Goal: Information Seeking & Learning: Learn about a topic

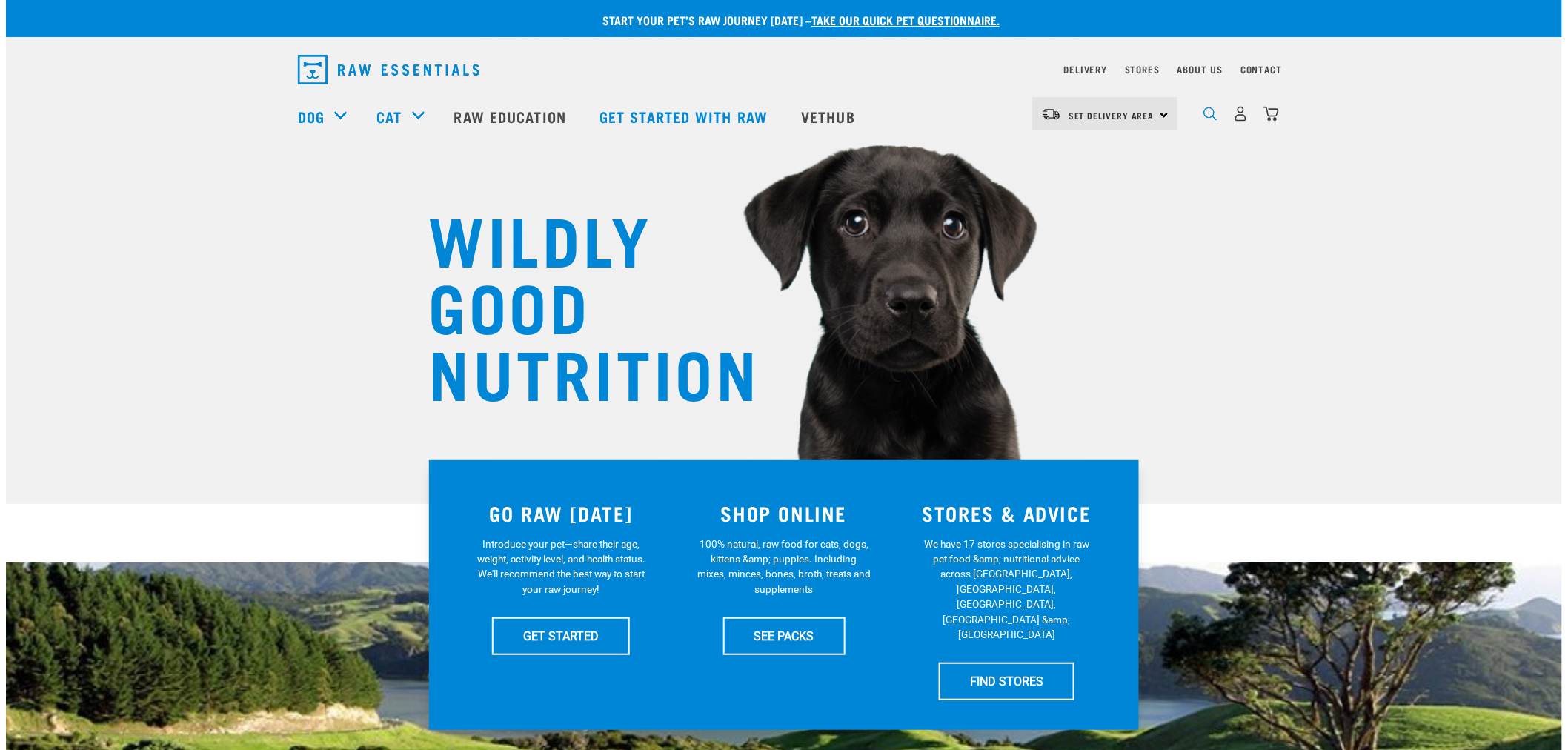
click at [1216, 119] on img "dropdown navigation" at bounding box center [1210, 114] width 14 height 14
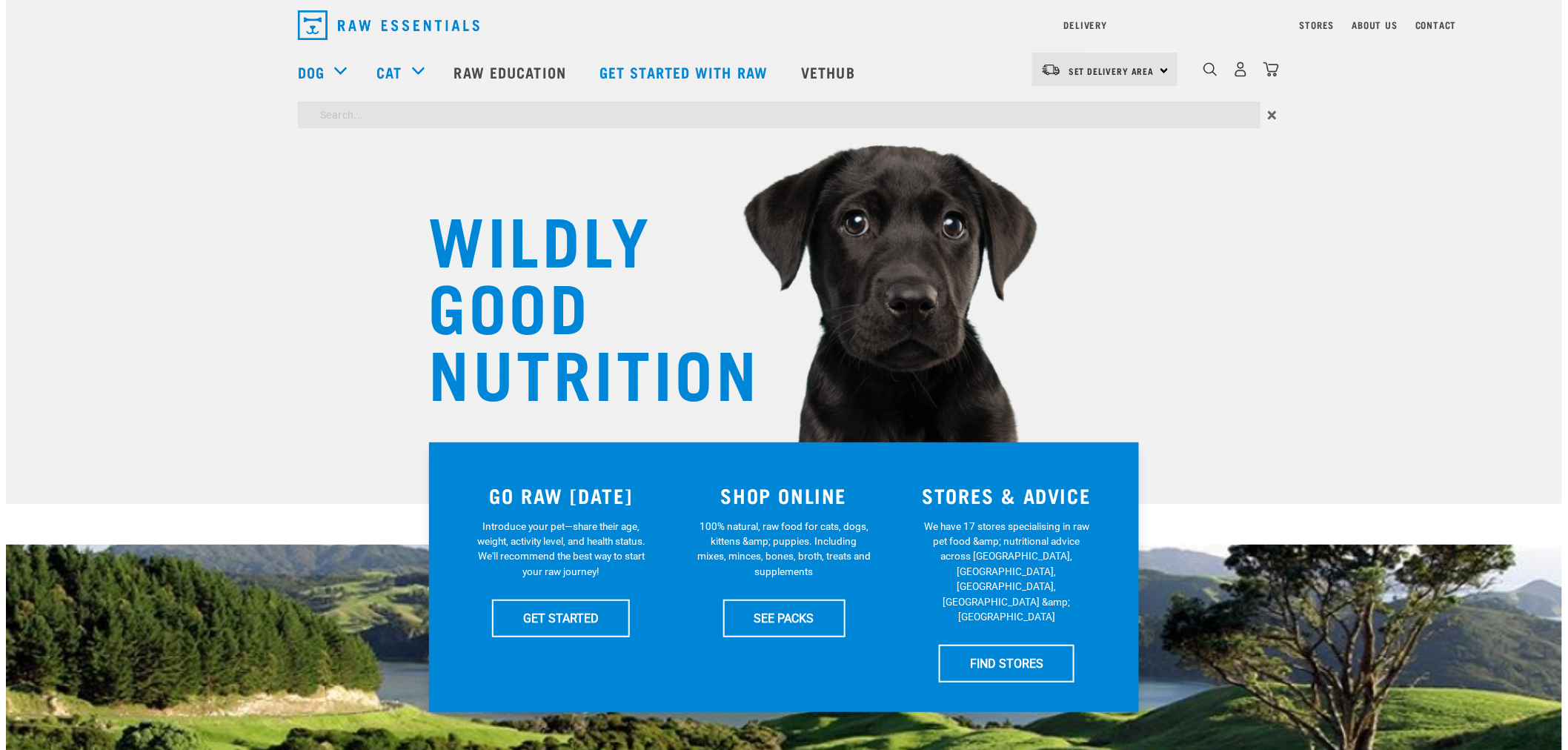
type input "pron8ure"
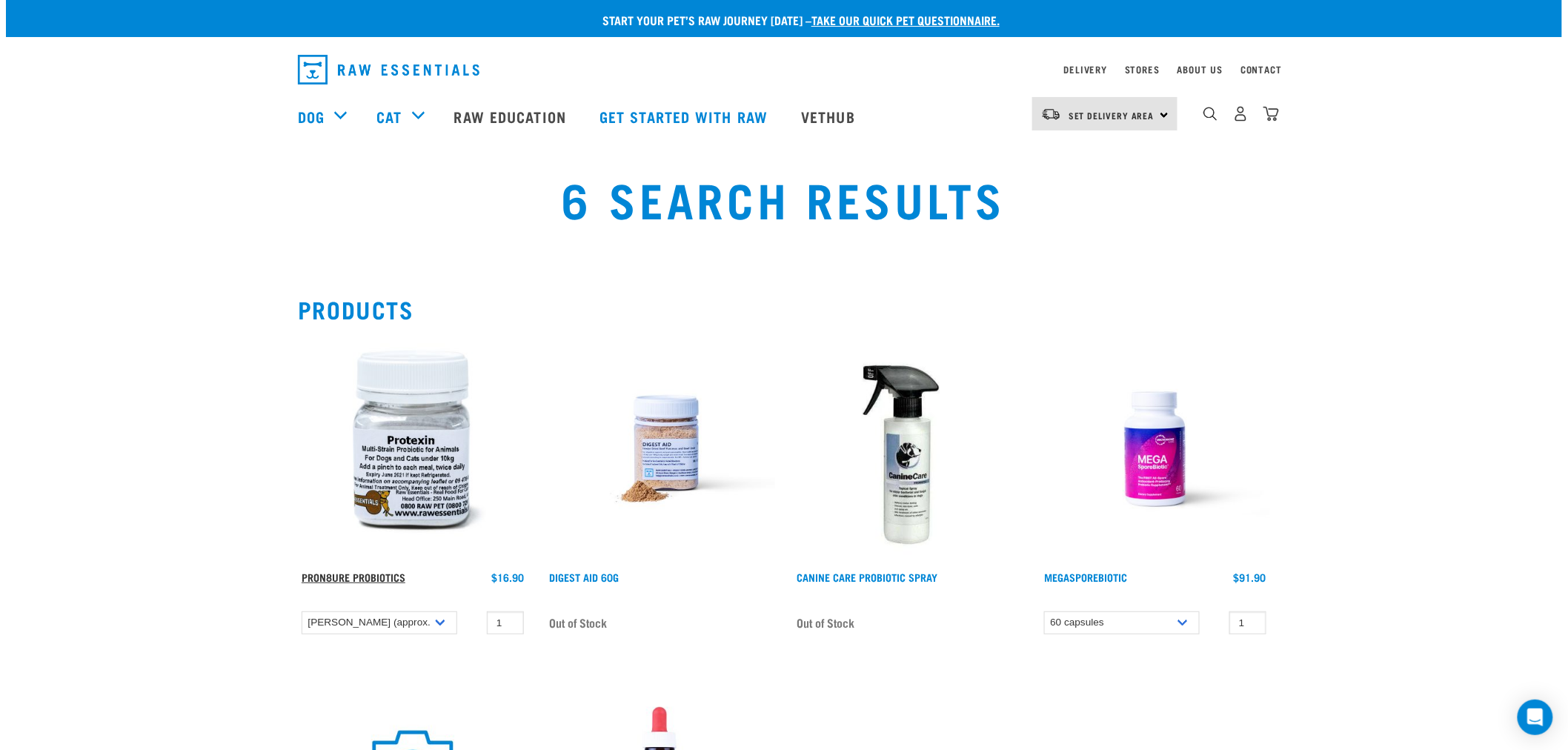
click at [335, 579] on link "ProN8ure Probiotics" at bounding box center [353, 577] width 104 height 5
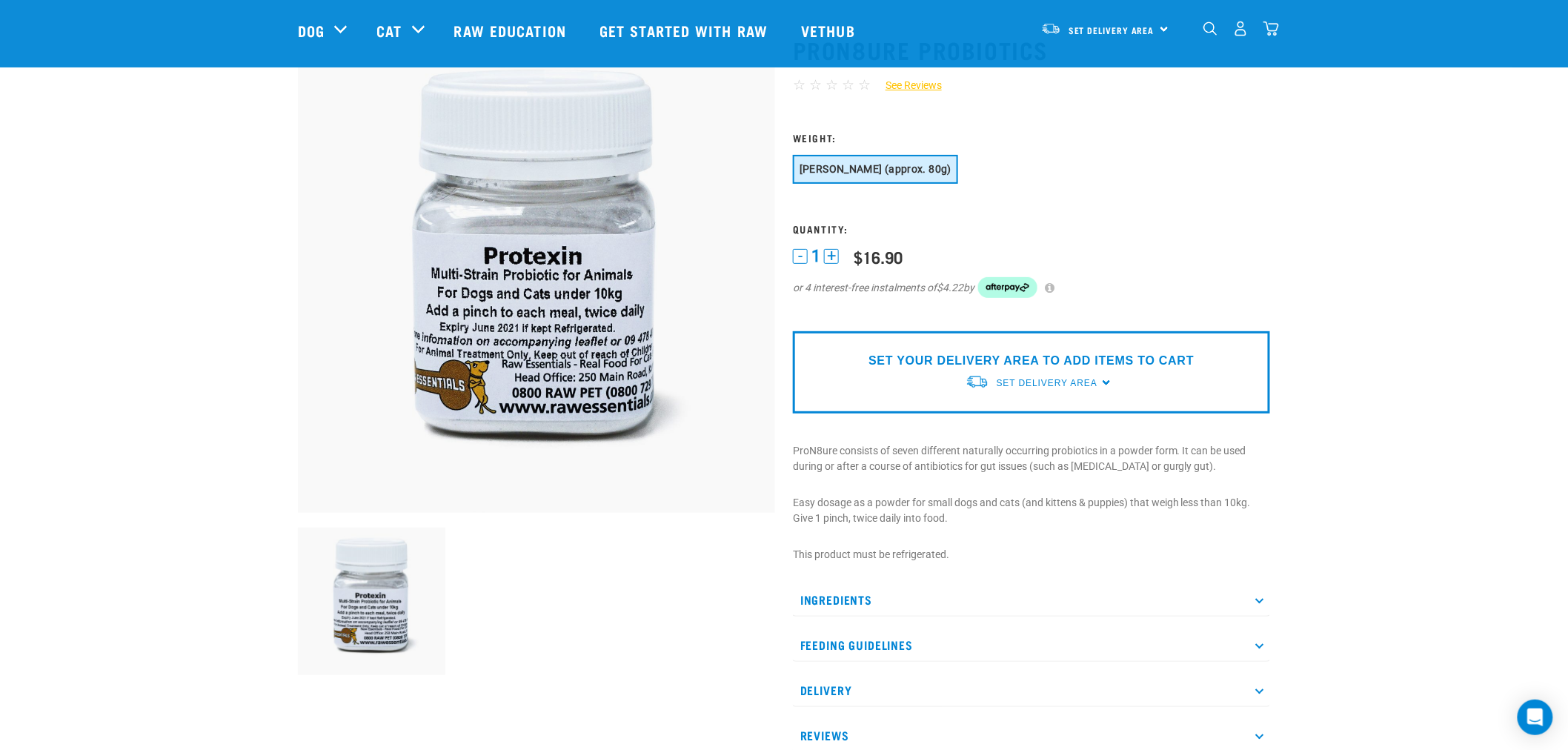
scroll to position [247, 0]
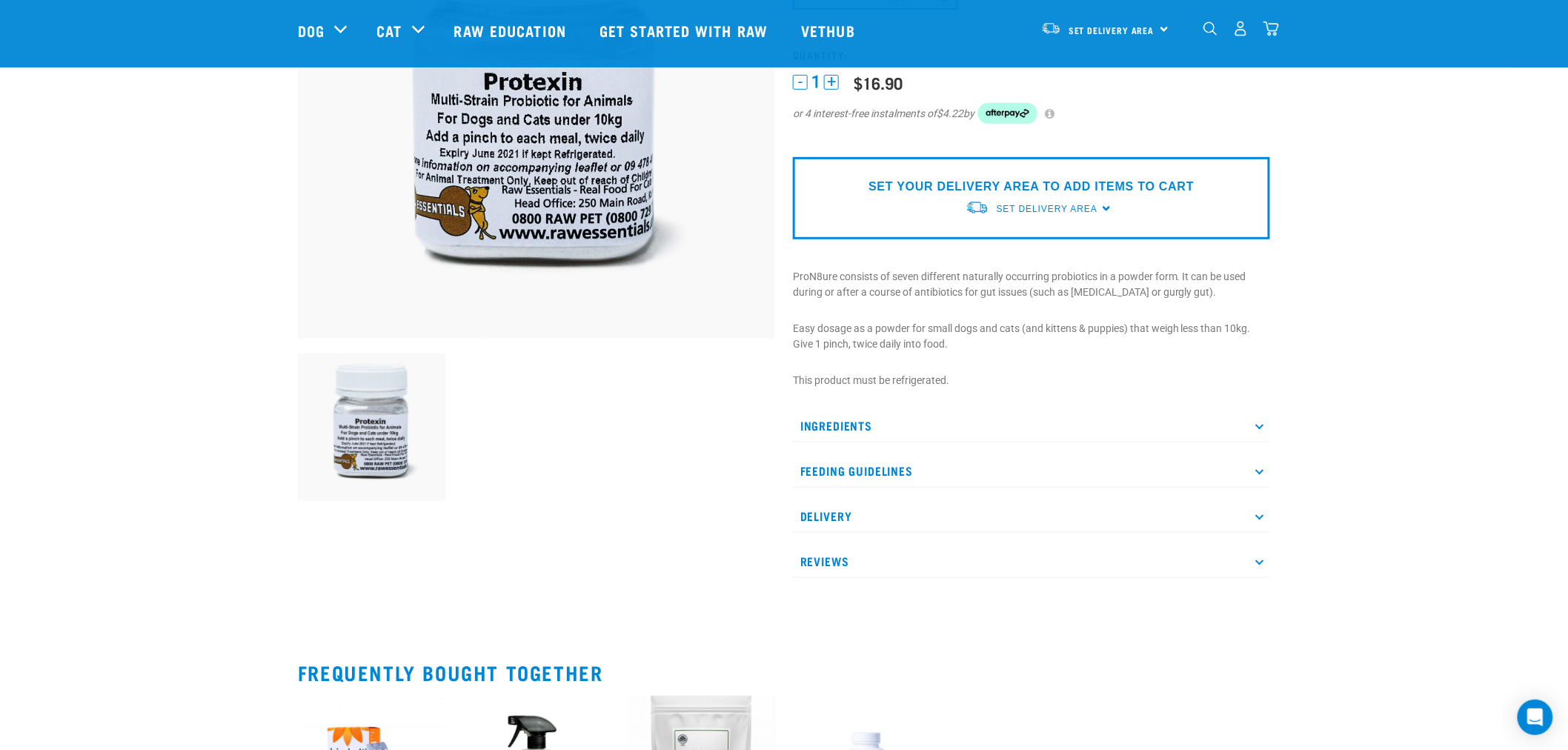
click at [987, 421] on p "Ingredients" at bounding box center [1031, 426] width 477 height 33
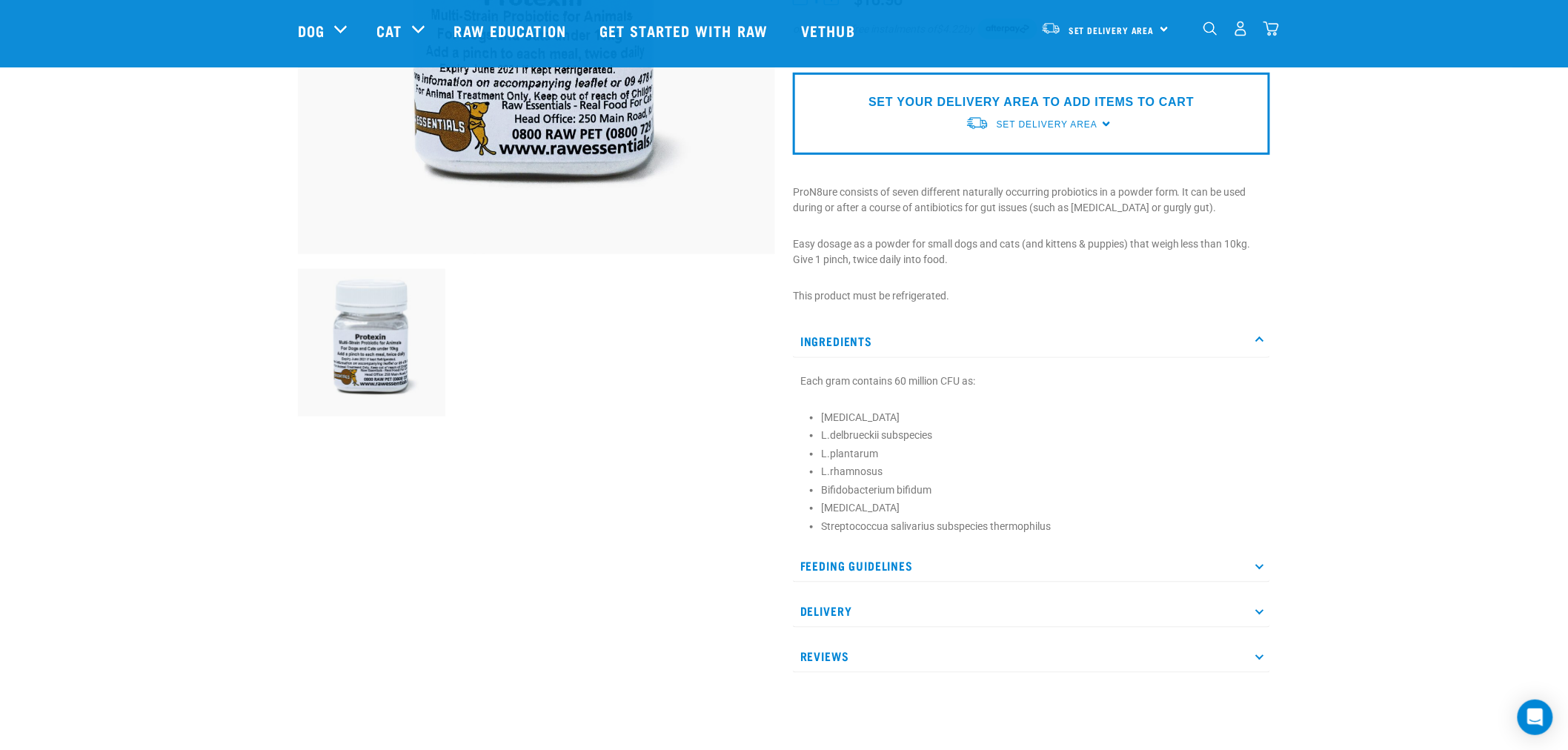
scroll to position [411, 0]
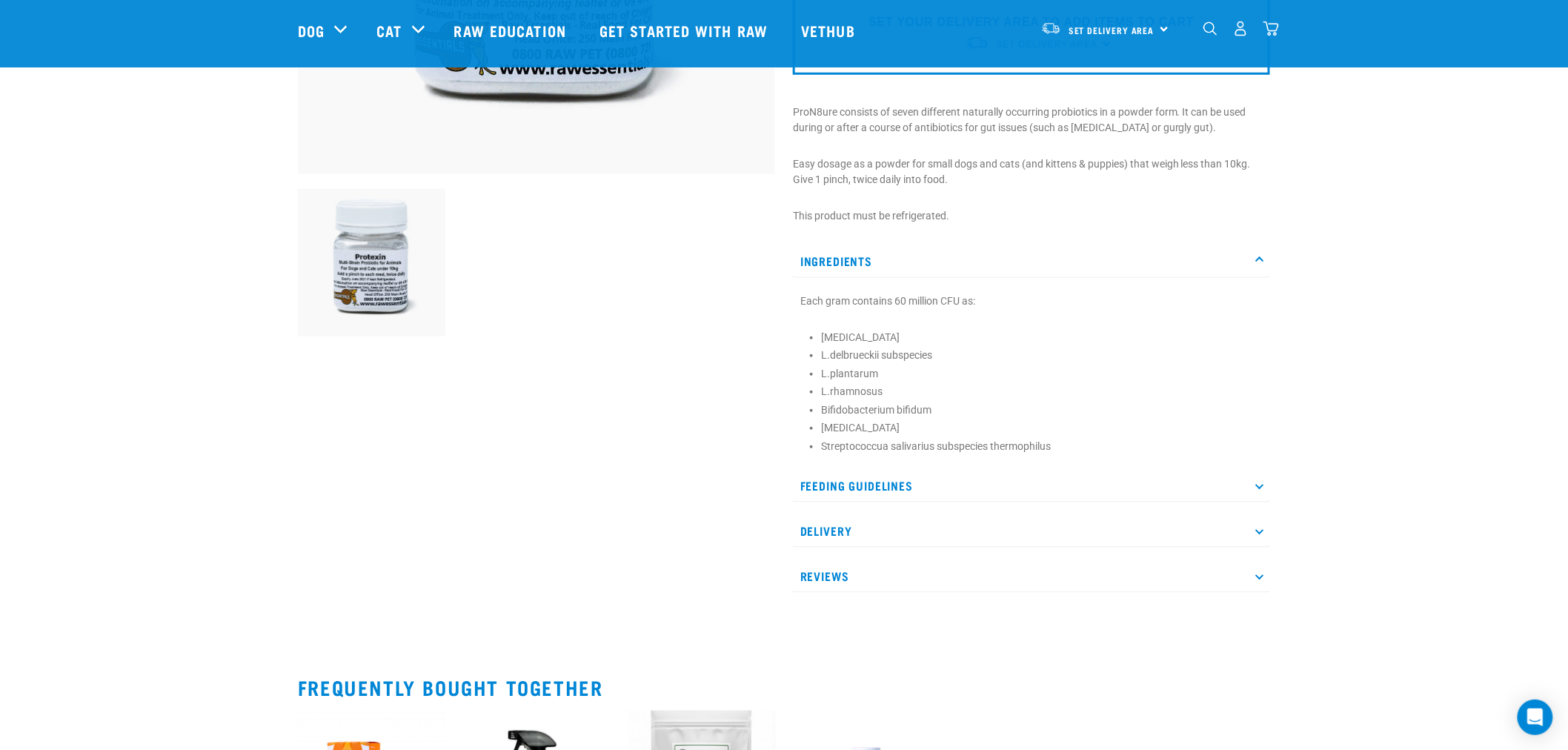
click at [949, 469] on p "Feeding Guidelines" at bounding box center [1031, 485] width 477 height 33
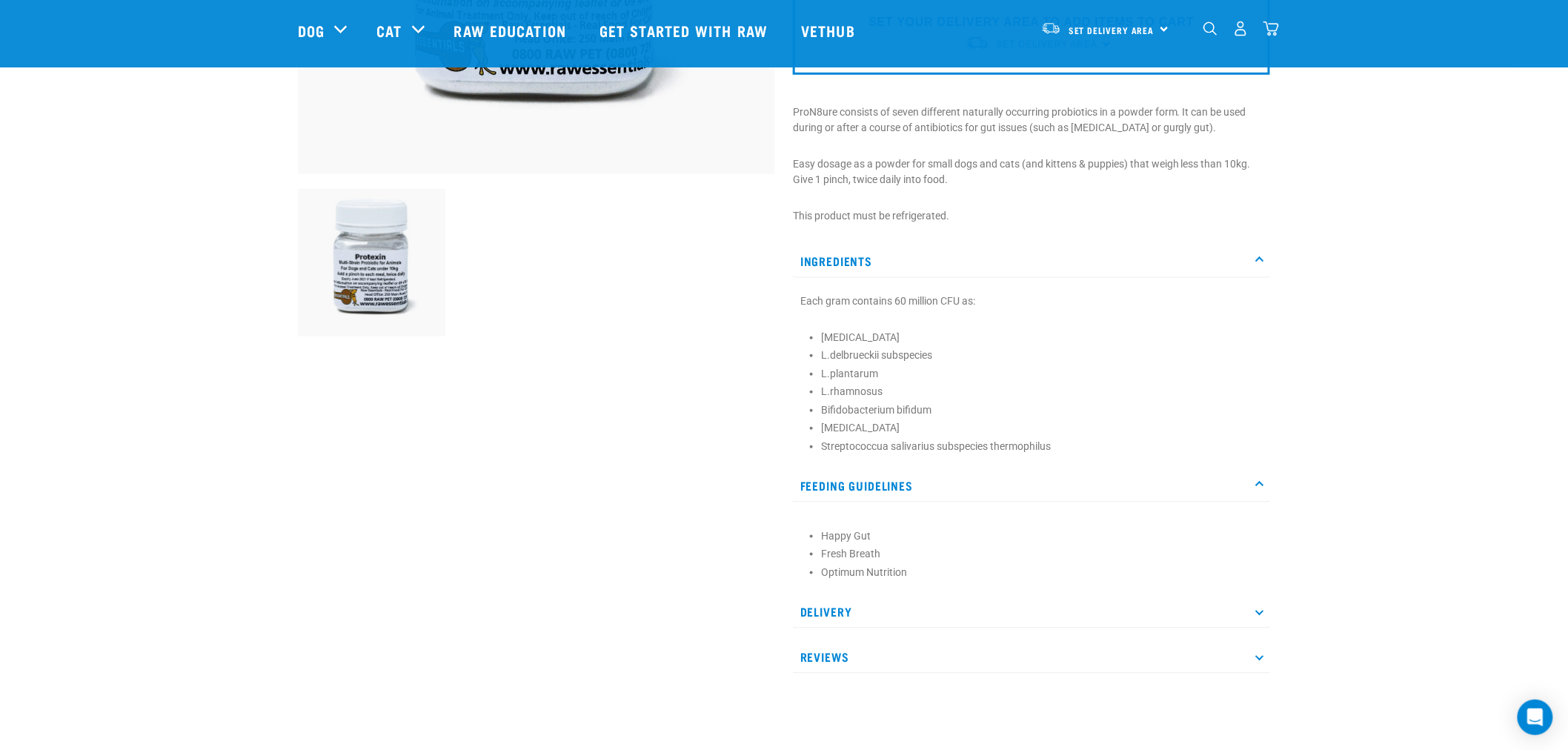
click at [915, 627] on div "Ingredients Each gram contains 60 million CFU as: [MEDICAL_DATA] L.delbrueckii …" at bounding box center [1031, 459] width 477 height 429
click at [916, 623] on p "Delivery" at bounding box center [1031, 611] width 477 height 33
click at [931, 670] on div "Powder" at bounding box center [1031, 656] width 477 height 41
click at [919, 684] on p "Reviews" at bounding box center [1031, 700] width 477 height 33
click at [917, 685] on p "Reviews" at bounding box center [1031, 700] width 477 height 33
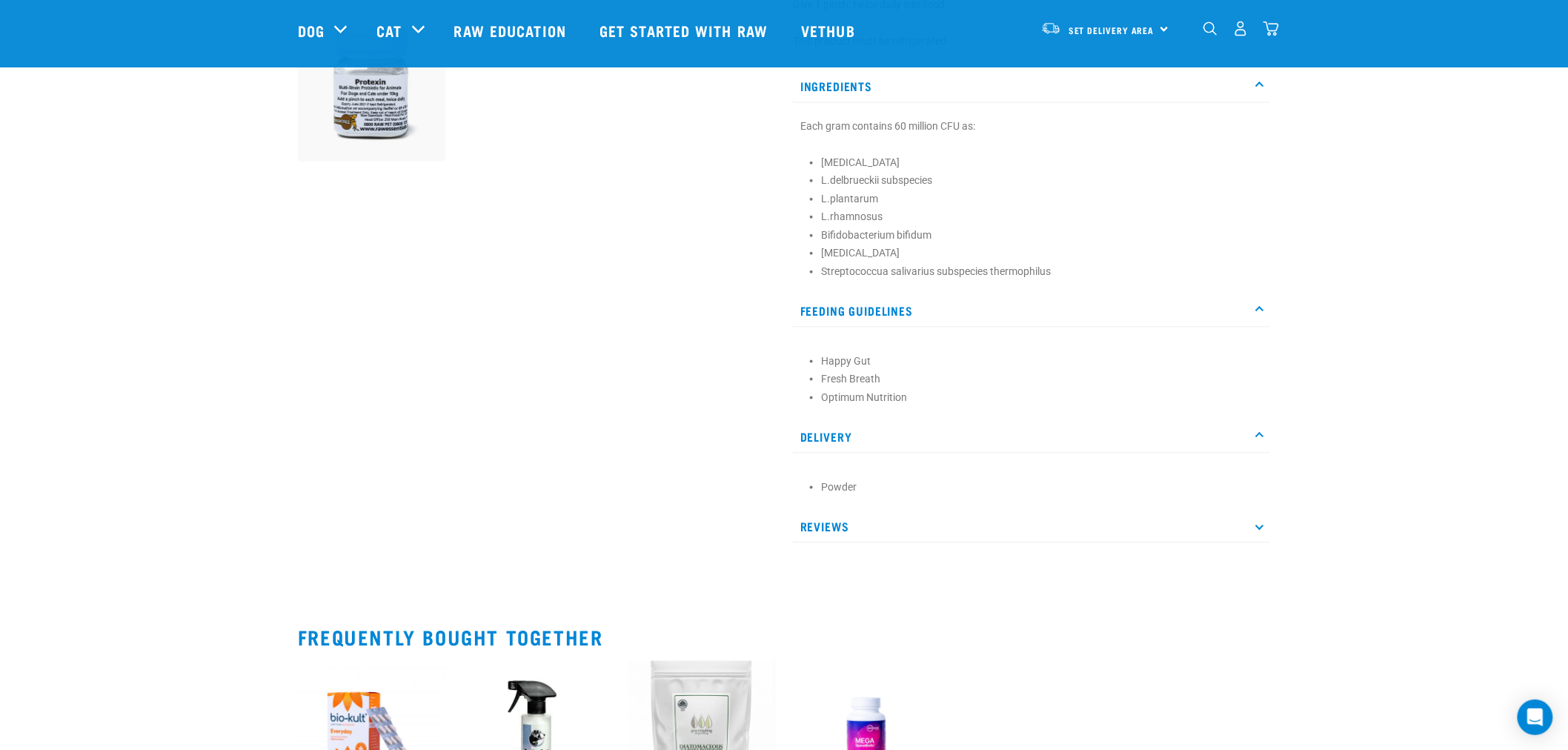
scroll to position [741, 0]
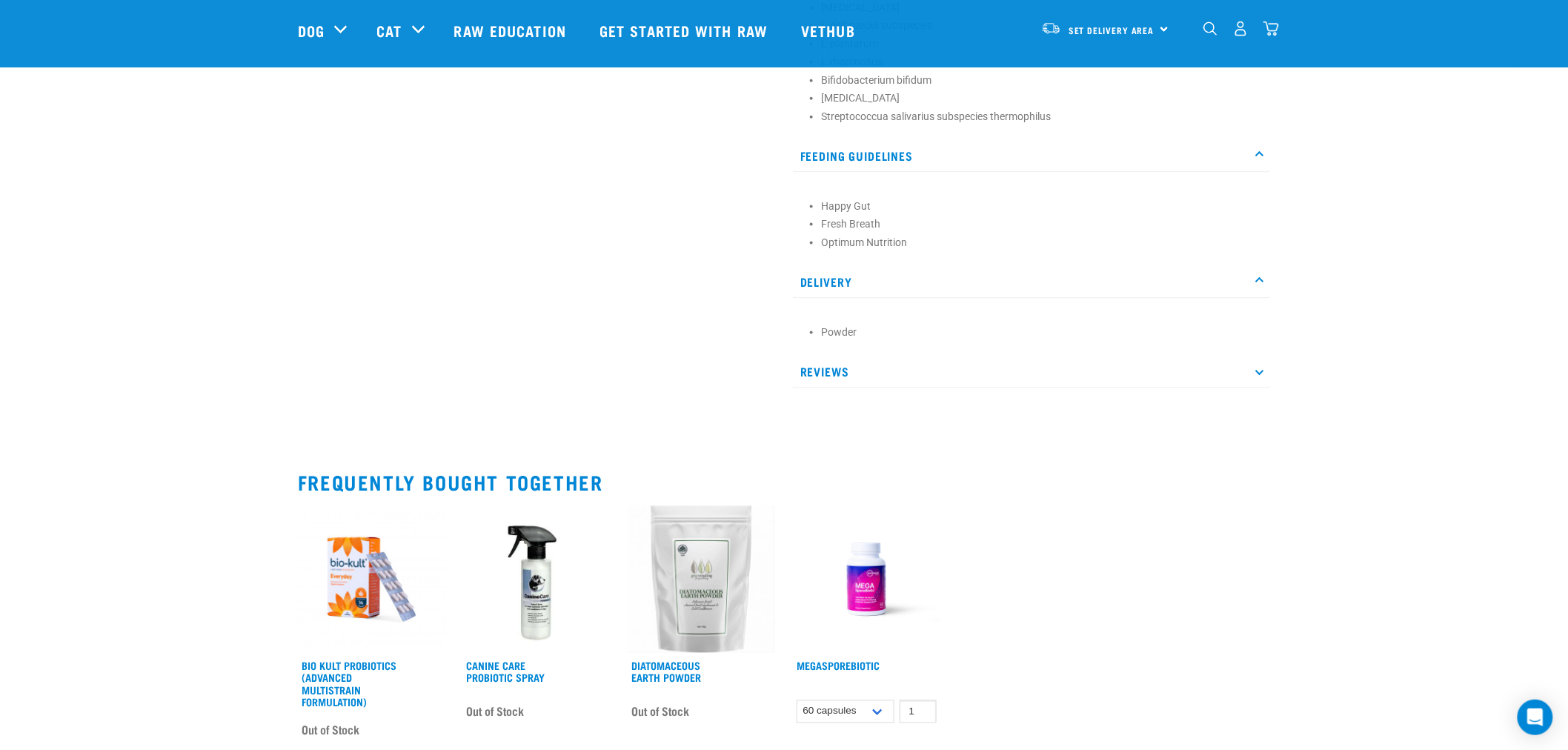
click at [827, 379] on p "Reviews" at bounding box center [1031, 371] width 477 height 33
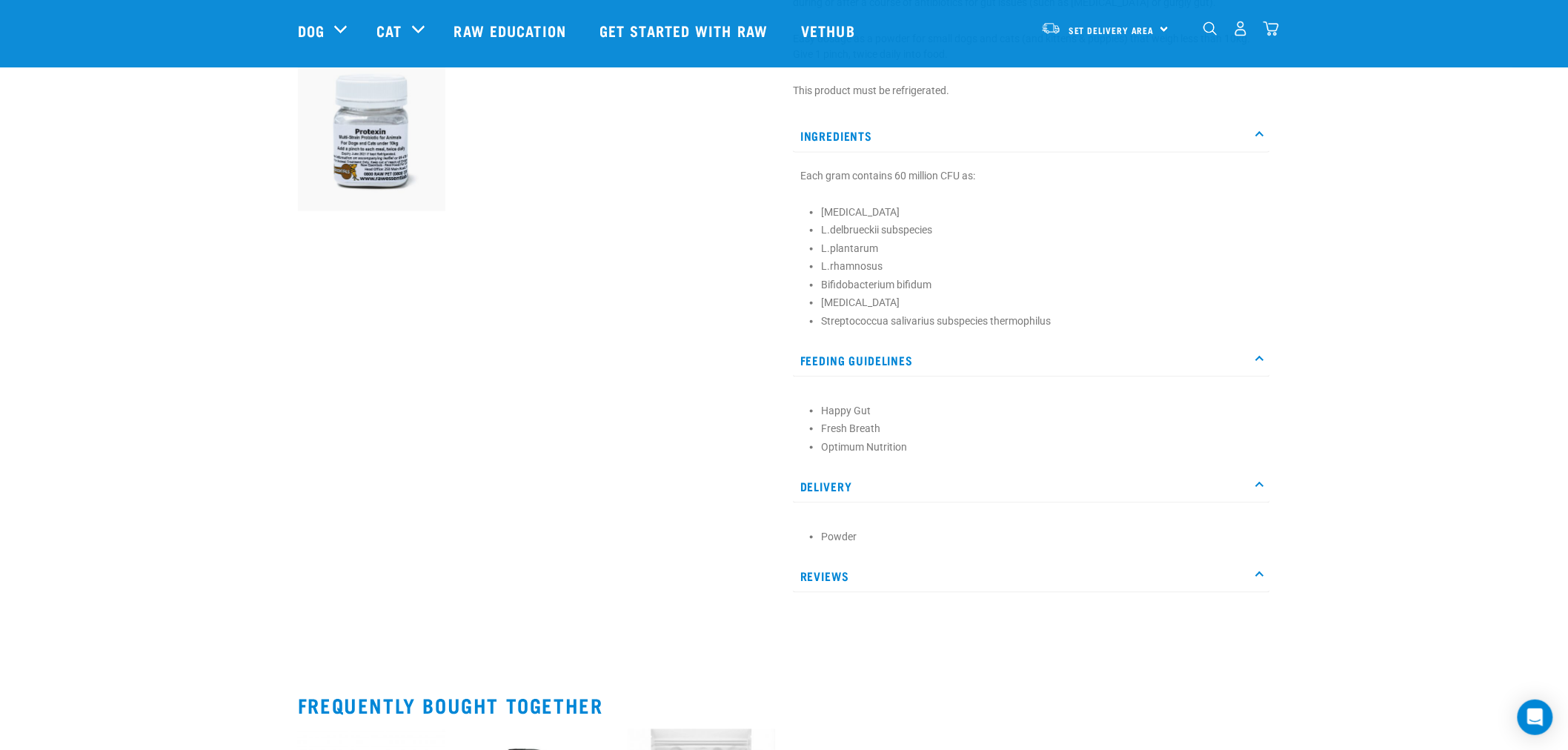
scroll to position [411, 0]
